Goal: Information Seeking & Learning: Learn about a topic

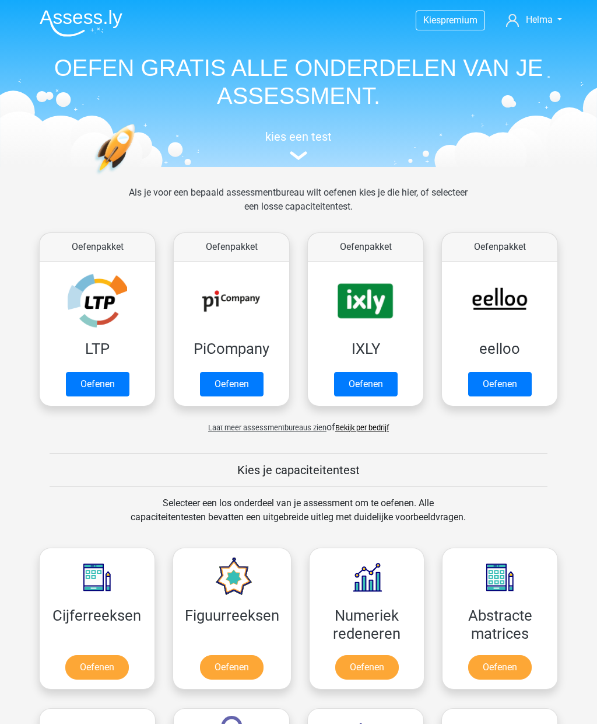
scroll to position [444, 0]
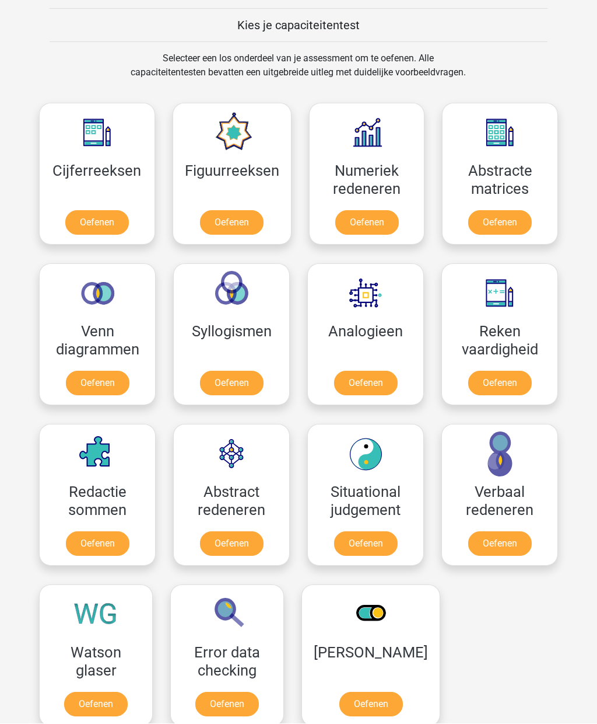
click at [382, 219] on link "Oefenen" at bounding box center [368, 223] width 64 height 25
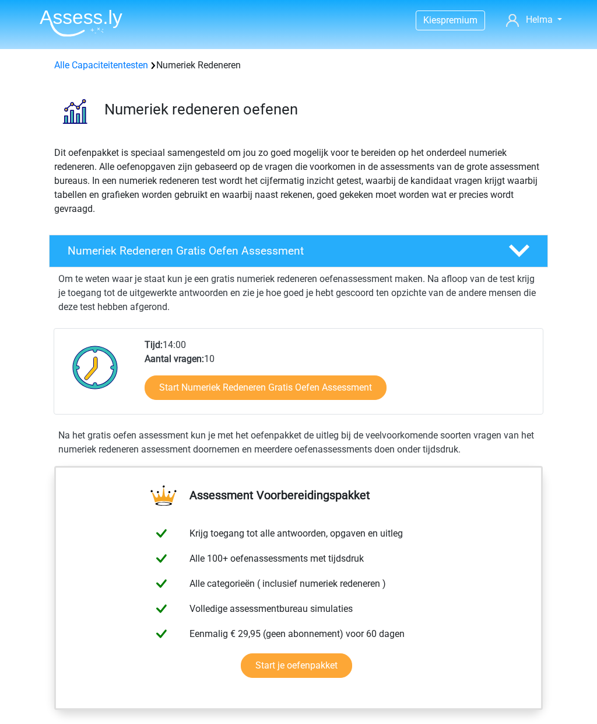
click at [338, 393] on link "Start Numeriek Redeneren Gratis Oefen Assessment" at bounding box center [266, 387] width 242 height 25
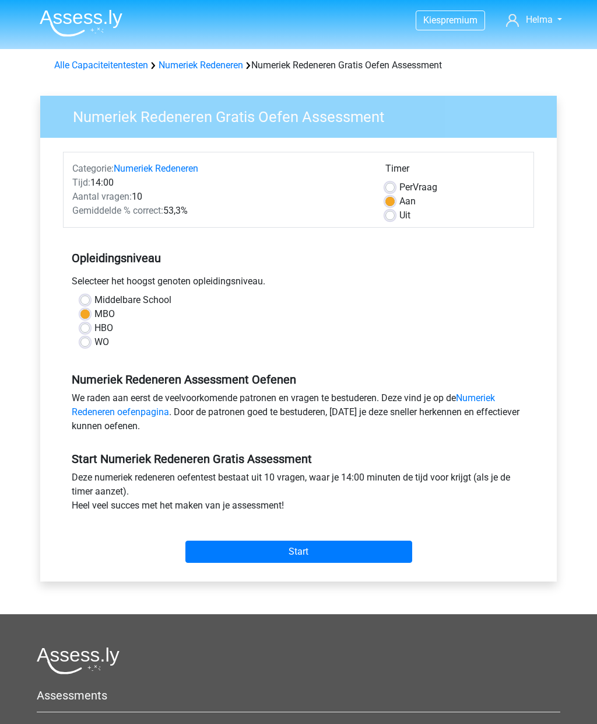
click at [336, 554] on input "Start" at bounding box center [299, 551] width 227 height 22
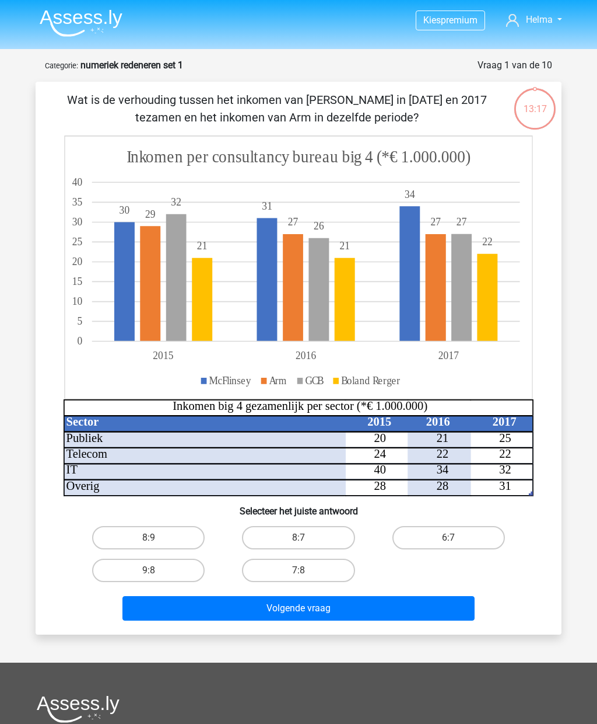
click at [317, 540] on label "8:7" at bounding box center [298, 537] width 113 height 23
click at [306, 540] on input "8:7" at bounding box center [303, 541] width 8 height 8
radio input "true"
click at [352, 613] on button "Volgende vraag" at bounding box center [299, 608] width 353 height 25
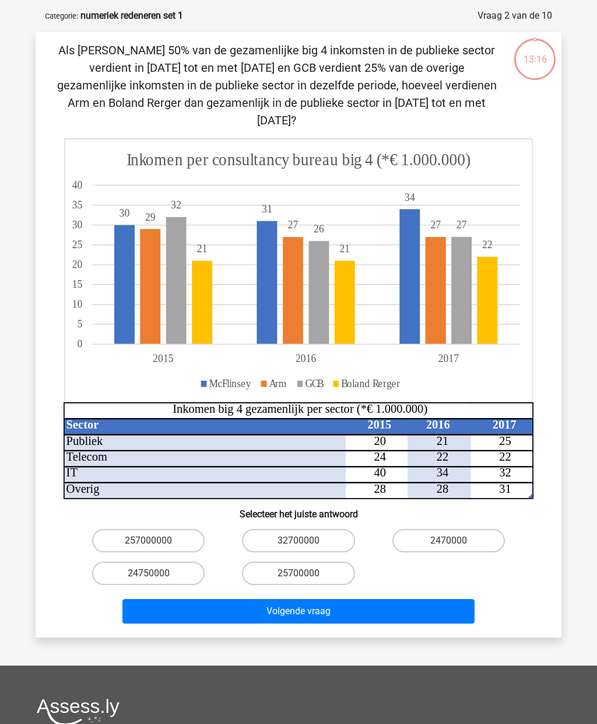
scroll to position [58, 0]
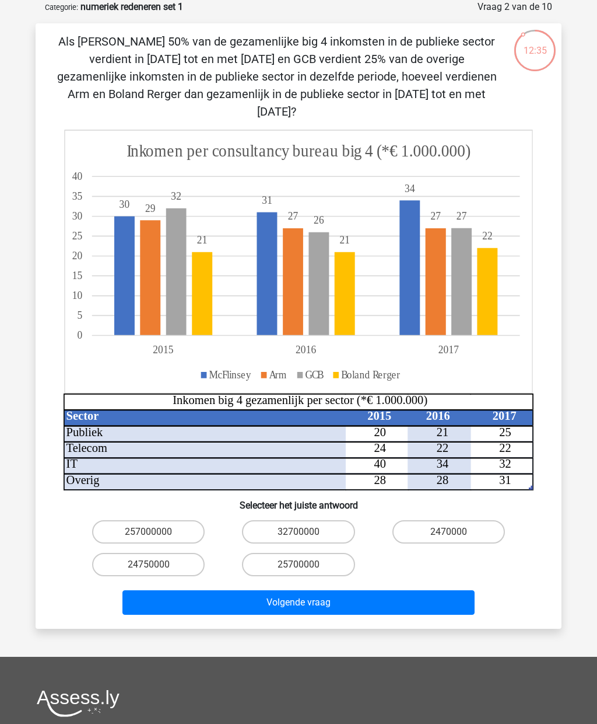
click at [186, 553] on label "24750000" at bounding box center [148, 564] width 113 height 23
click at [156, 564] on input "24750000" at bounding box center [153, 568] width 8 height 8
radio input "true"
click at [361, 590] on button "Volgende vraag" at bounding box center [299, 602] width 353 height 25
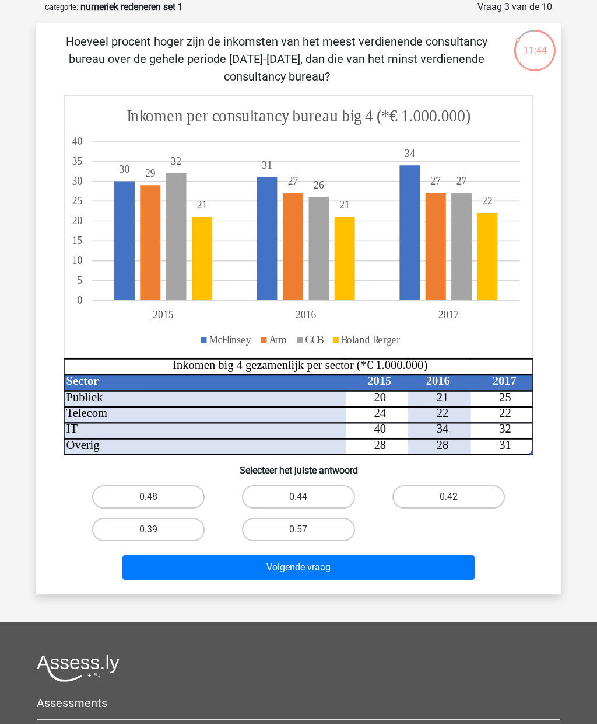
click at [185, 491] on label "0.48" at bounding box center [148, 496] width 113 height 23
click at [156, 497] on input "0.48" at bounding box center [153, 501] width 8 height 8
radio input "true"
click at [329, 560] on button "Volgende vraag" at bounding box center [299, 567] width 353 height 25
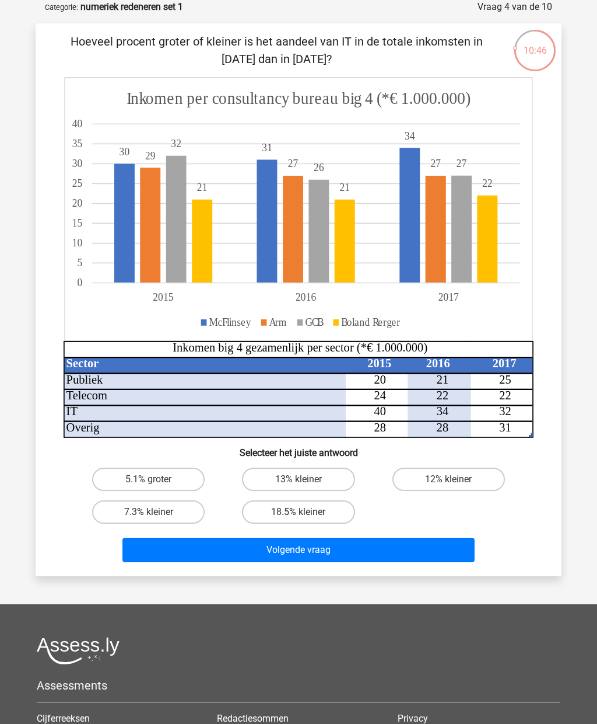
click at [461, 477] on label "12% kleiner" at bounding box center [449, 478] width 113 height 23
click at [456, 479] on input "12% kleiner" at bounding box center [453, 483] width 8 height 8
radio input "true"
click at [415, 554] on button "Volgende vraag" at bounding box center [299, 549] width 353 height 25
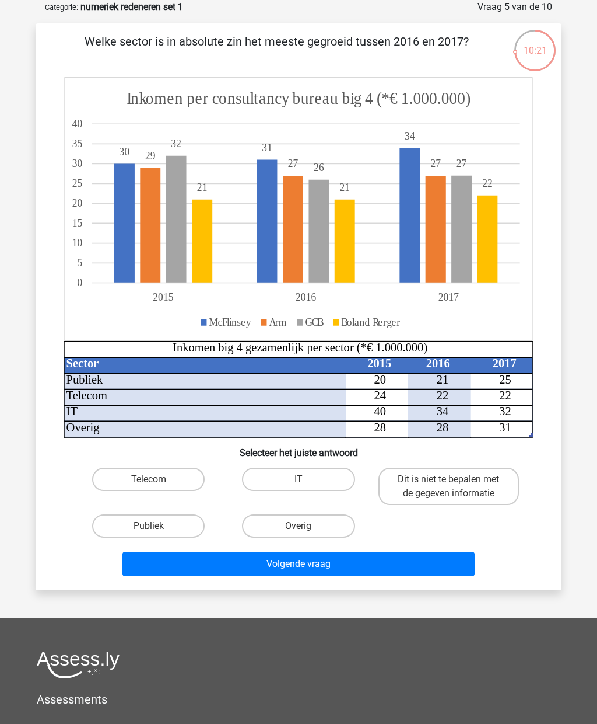
click at [183, 522] on label "Publiek" at bounding box center [148, 525] width 113 height 23
click at [156, 526] on input "Publiek" at bounding box center [153, 530] width 8 height 8
radio input "true"
click at [329, 565] on button "Volgende vraag" at bounding box center [299, 563] width 353 height 25
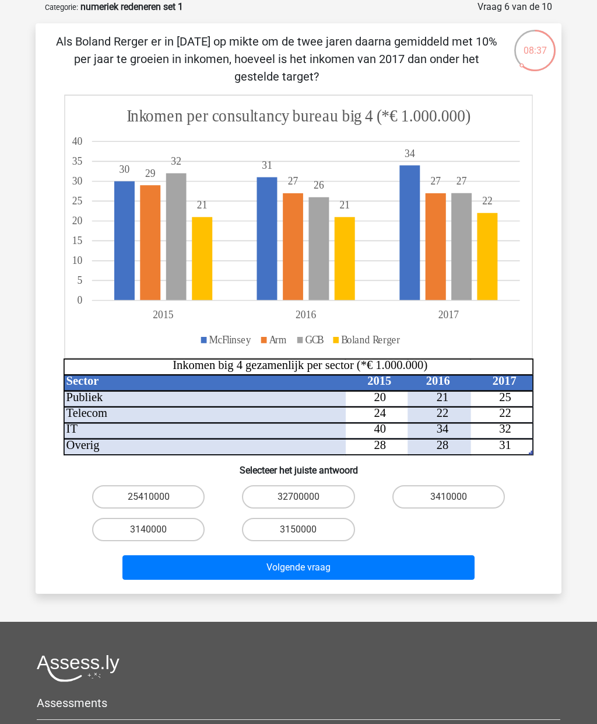
click at [183, 529] on label "3140000" at bounding box center [148, 529] width 113 height 23
click at [156, 529] on input "3140000" at bounding box center [153, 533] width 8 height 8
radio input "true"
click at [355, 564] on button "Volgende vraag" at bounding box center [299, 567] width 353 height 25
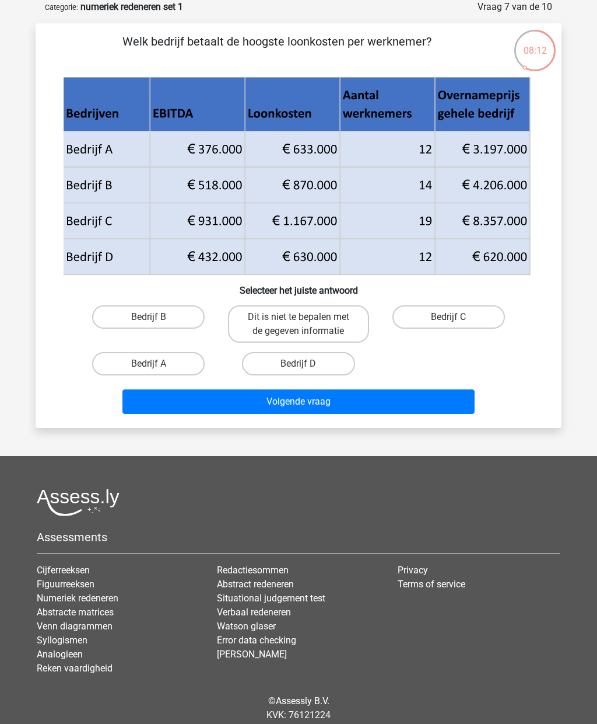
click at [173, 319] on label "Bedrijf B" at bounding box center [148, 316] width 113 height 23
click at [156, 319] on input "Bedrijf B" at bounding box center [153, 321] width 8 height 8
radio input "true"
click at [344, 400] on button "Volgende vraag" at bounding box center [299, 401] width 353 height 25
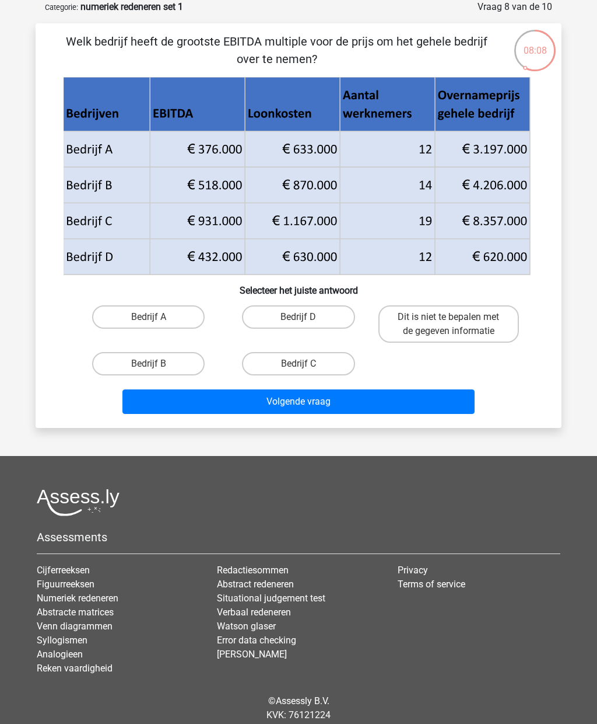
click at [346, 400] on button "Volgende vraag" at bounding box center [299, 401] width 353 height 25
click at [181, 374] on label "Bedrijf B" at bounding box center [148, 363] width 113 height 23
click at [156, 371] on input "Bedrijf B" at bounding box center [153, 368] width 8 height 8
radio input "true"
click at [340, 399] on button "Volgende vraag" at bounding box center [299, 401] width 353 height 25
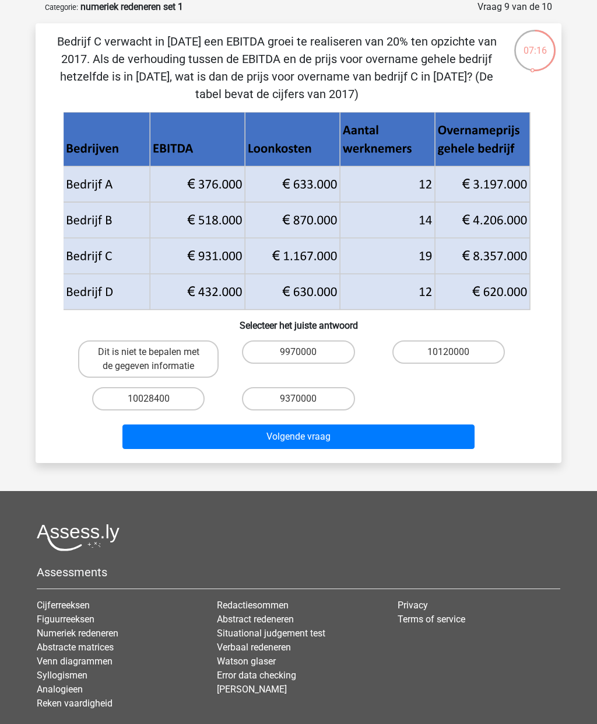
click at [466, 358] on label "10120000" at bounding box center [449, 351] width 113 height 23
click at [456, 358] on input "10120000" at bounding box center [453, 356] width 8 height 8
radio input "true"
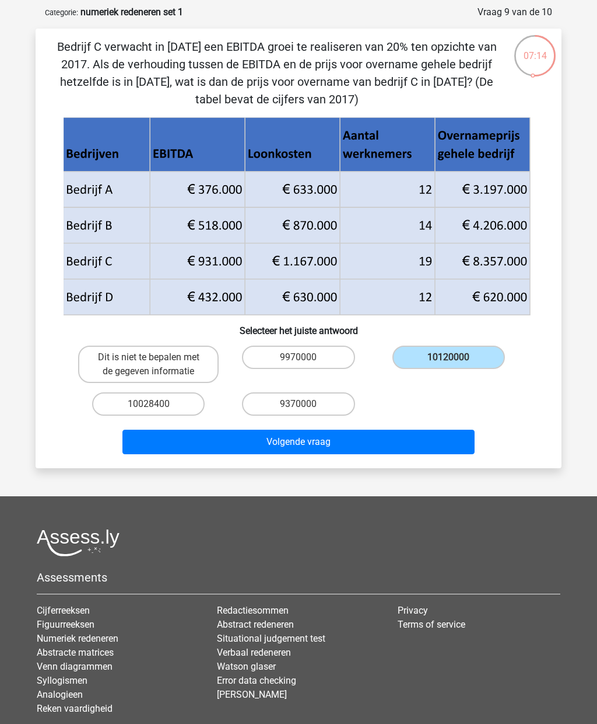
click at [395, 443] on button "Volgende vraag" at bounding box center [299, 441] width 353 height 25
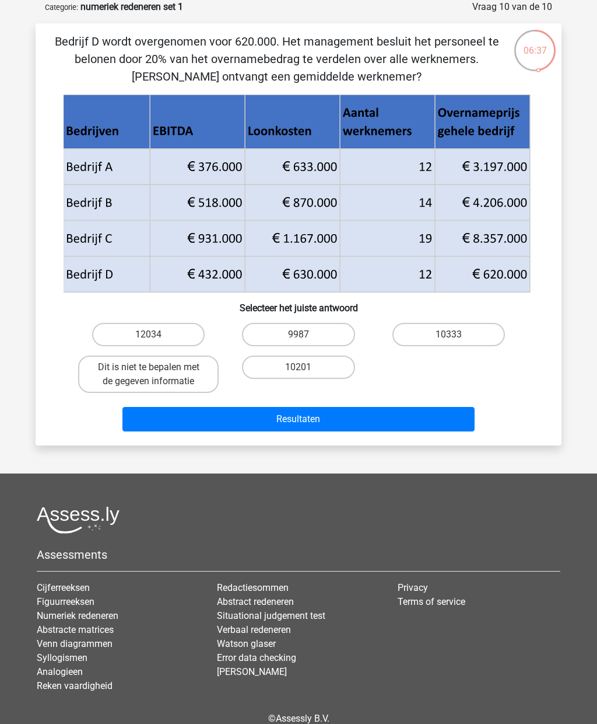
click at [327, 369] on label "10201" at bounding box center [298, 366] width 113 height 23
click at [306, 369] on input "10201" at bounding box center [303, 371] width 8 height 8
radio input "true"
click at [350, 422] on button "Resultaten" at bounding box center [299, 419] width 353 height 25
